Goal: Transaction & Acquisition: Purchase product/service

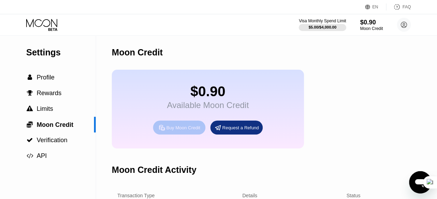
click at [169, 131] on div "Buy Moon Credit" at bounding box center [183, 128] width 34 height 6
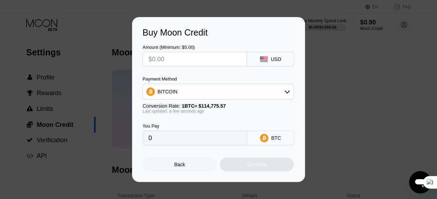
click at [175, 143] on input "0" at bounding box center [194, 138] width 93 height 14
click at [198, 63] on input "text" at bounding box center [194, 59] width 93 height 14
type input "$8"
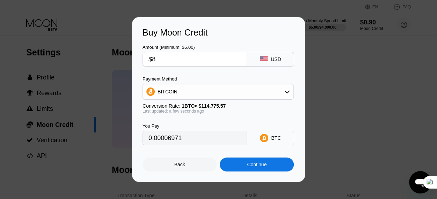
type input "0.00006971"
type input "$8"
click at [239, 89] on div "BITCOIN" at bounding box center [218, 92] width 151 height 14
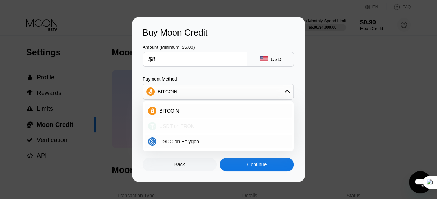
click at [185, 126] on span "USDT on TRON" at bounding box center [176, 127] width 35 height 6
type input "8.08"
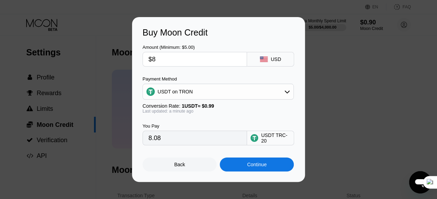
click at [208, 142] on input "8.08" at bounding box center [194, 138] width 93 height 14
click at [178, 62] on input "$8" at bounding box center [194, 59] width 93 height 14
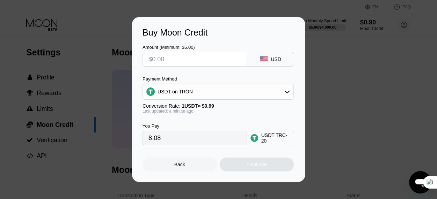
type input "0.00"
type input "$9"
type input "9.09"
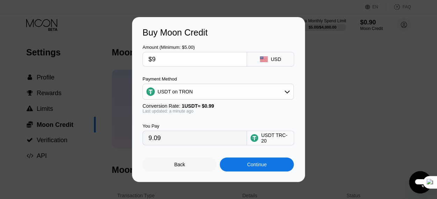
type input "$9"
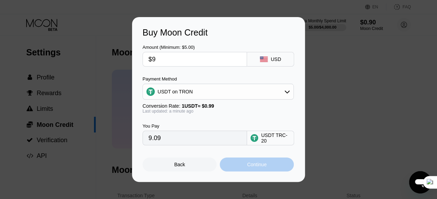
click at [228, 170] on div "Continue" at bounding box center [257, 165] width 74 height 14
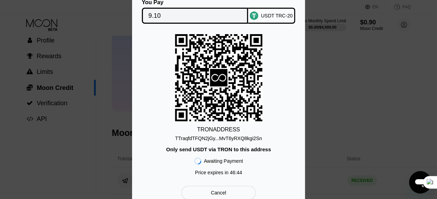
scroll to position [38, 0]
click at [214, 139] on div "TTraqfdTFQN2jGy...MvT6yRXQ8kgi2Sn" at bounding box center [218, 139] width 87 height 6
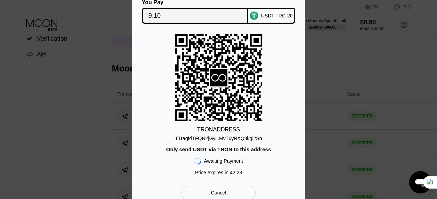
scroll to position [103, 0]
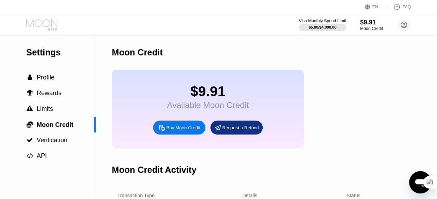
click at [41, 22] on icon at bounding box center [42, 25] width 32 height 12
